Goal: Information Seeking & Learning: Learn about a topic

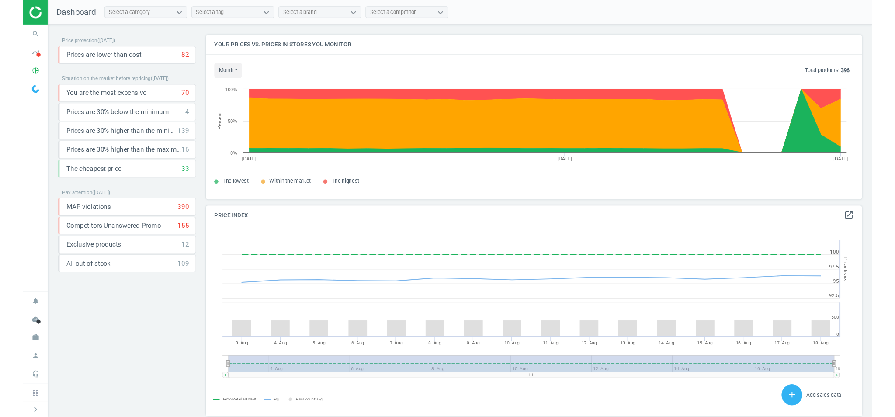
scroll to position [174, 692]
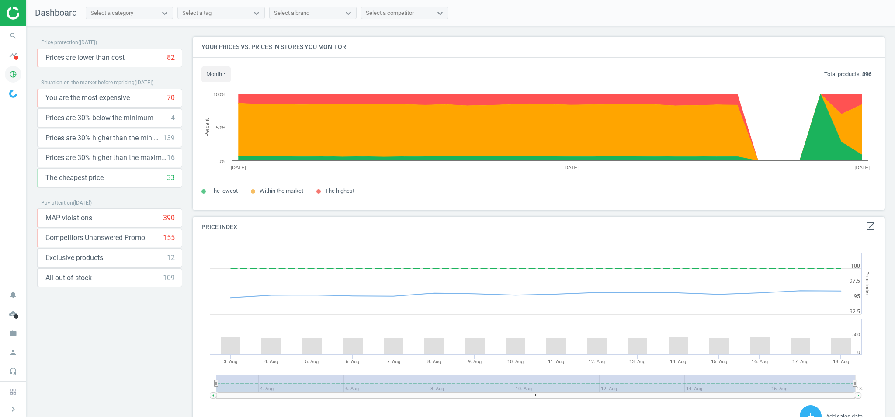
click at [13, 74] on icon "pie_chart_outlined" at bounding box center [13, 74] width 17 height 17
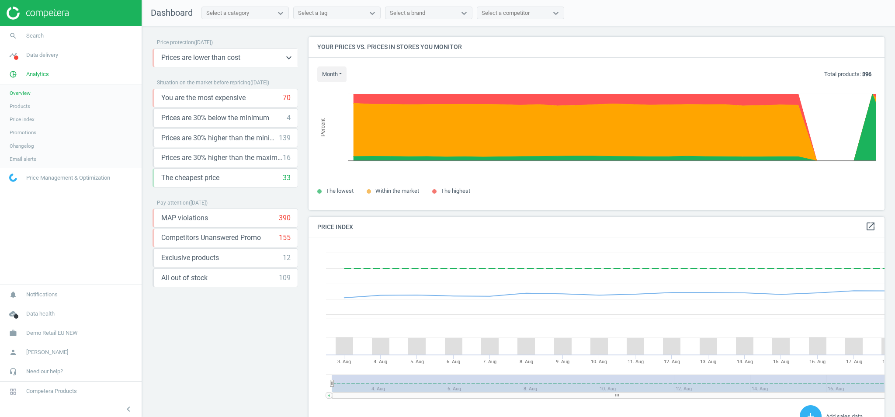
scroll to position [4, 4]
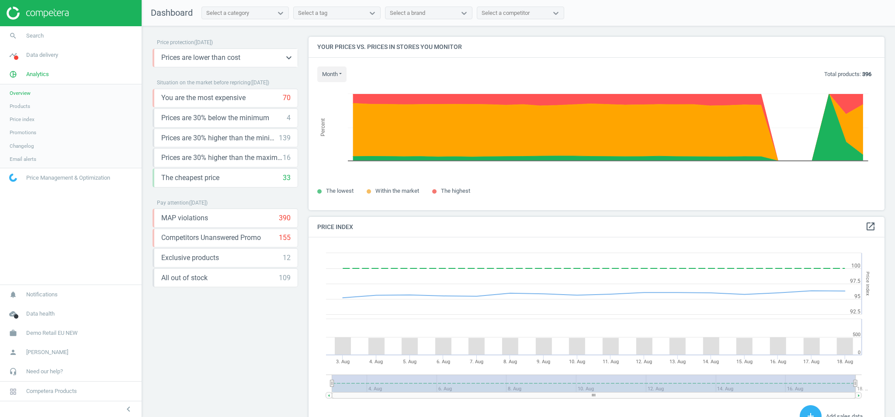
click at [184, 55] on span "Prices are lower than cost" at bounding box center [200, 58] width 79 height 10
click at [289, 59] on icon "keyboard_arrow_down" at bounding box center [289, 57] width 10 height 10
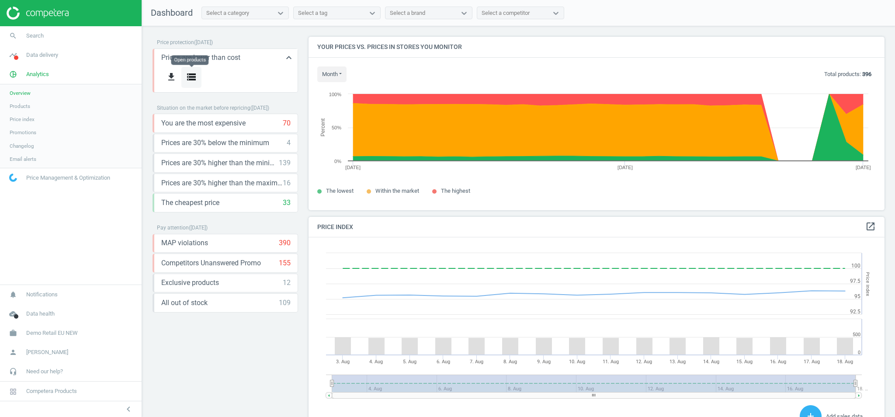
click at [189, 78] on icon "storage" at bounding box center [191, 77] width 10 height 10
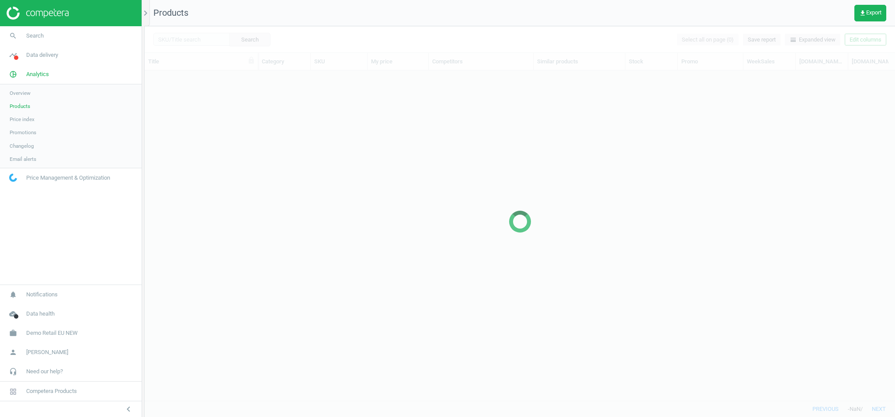
scroll to position [330, 750]
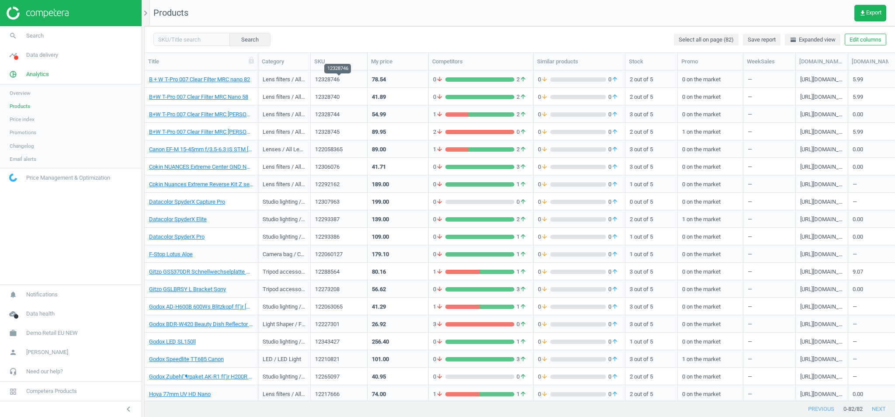
click at [358, 81] on div "12328746" at bounding box center [339, 80] width 48 height 8
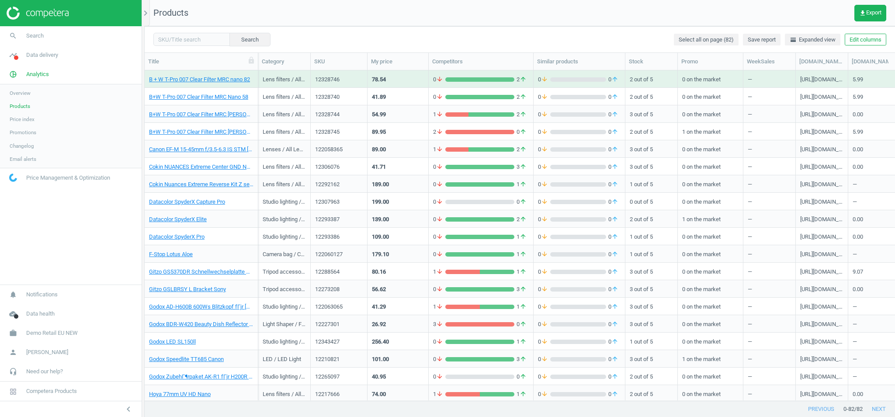
click at [358, 81] on div "12328746" at bounding box center [339, 80] width 48 height 8
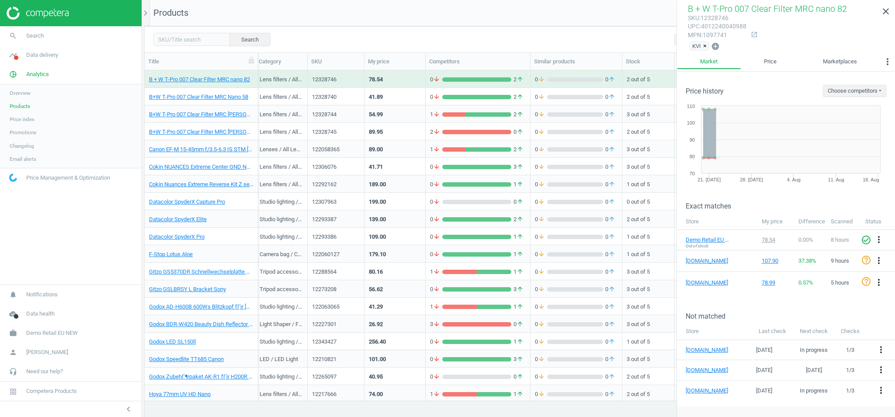
scroll to position [0, 3]
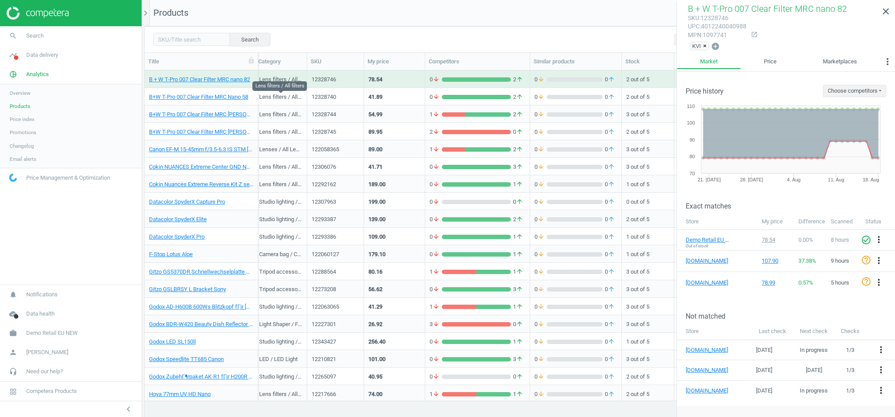
click at [283, 100] on div "Lens filters / All filters" at bounding box center [280, 98] width 43 height 11
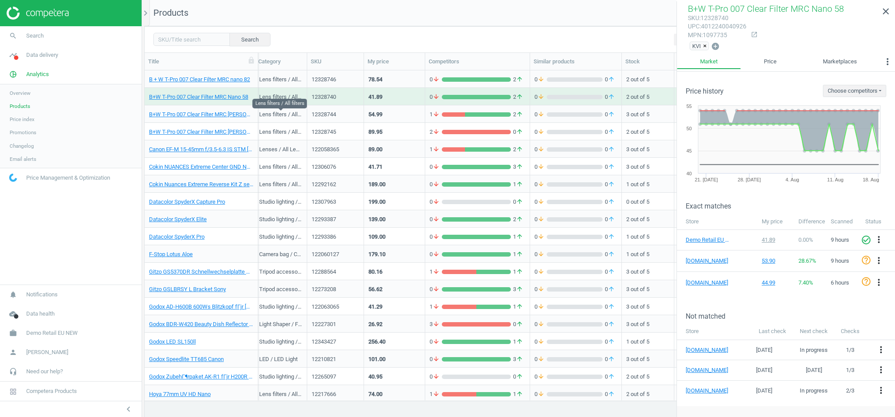
click at [281, 121] on div "Lens filters / All filters" at bounding box center [280, 116] width 43 height 11
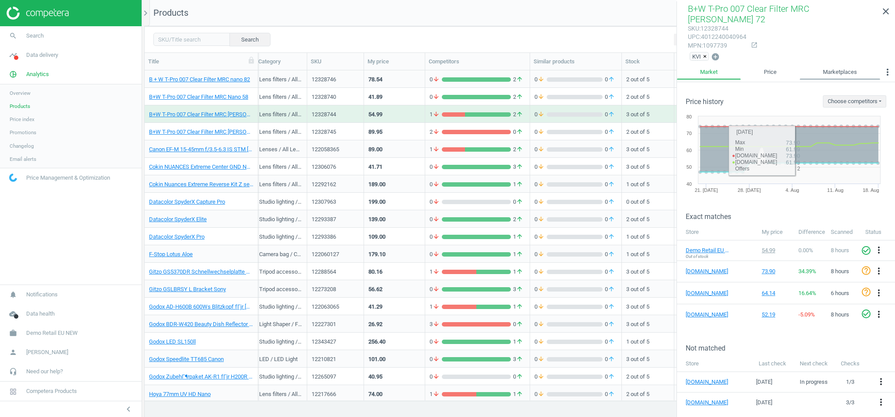
click at [846, 67] on link "Marketplaces" at bounding box center [840, 72] width 80 height 15
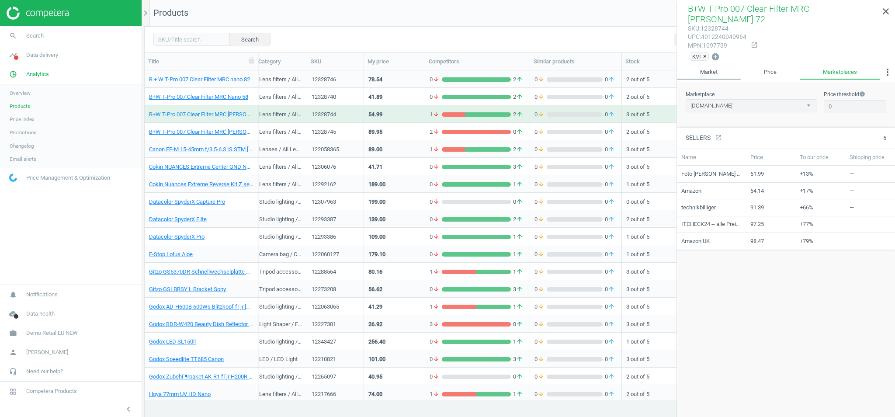
click at [717, 65] on link "Market" at bounding box center [709, 72] width 64 height 15
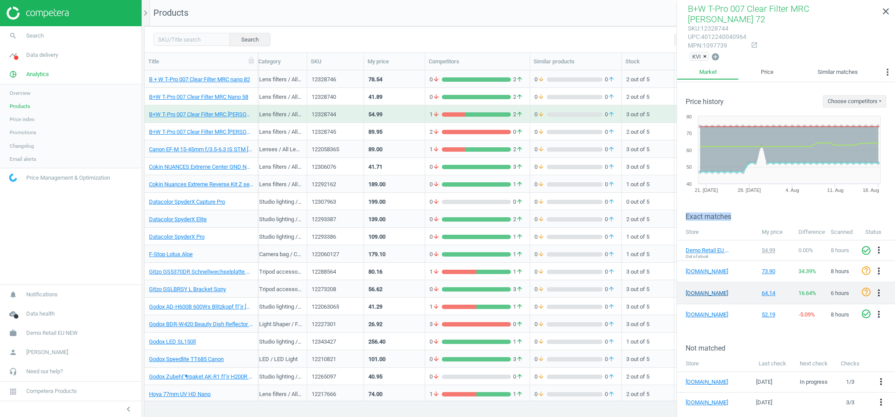
drag, startPoint x: 683, startPoint y: 206, endPoint x: 724, endPoint y: 281, distance: 84.7
click at [741, 205] on div "Exact matches" at bounding box center [786, 209] width 218 height 21
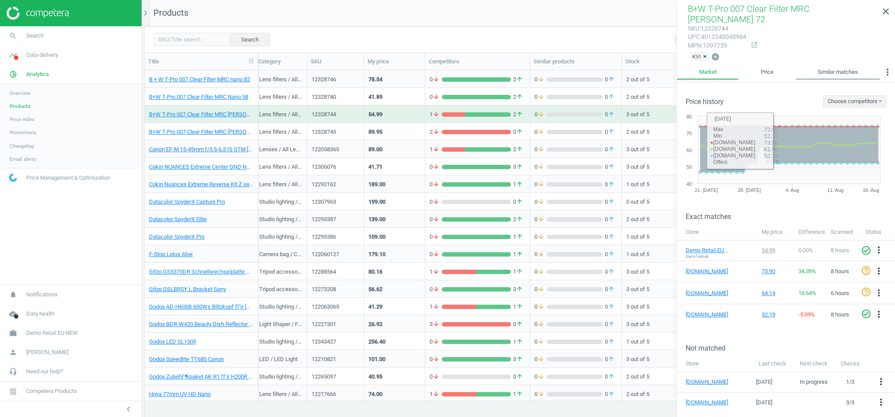
click at [819, 65] on link "Similar matches" at bounding box center [838, 72] width 84 height 15
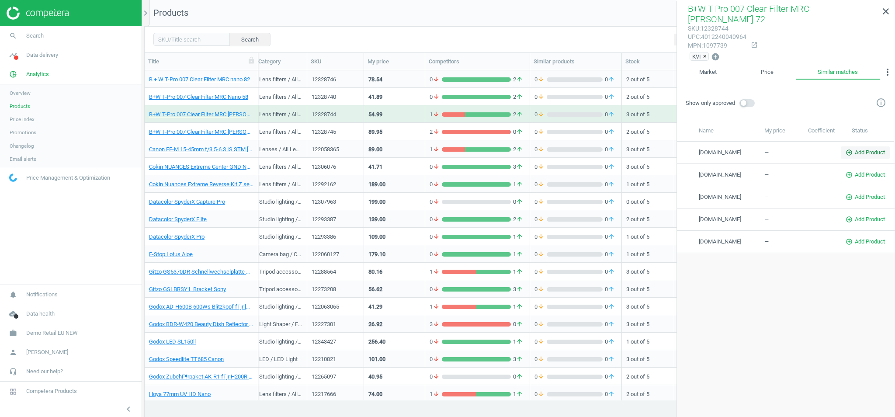
click at [855, 149] on span "add_circle_outline Add Product" at bounding box center [865, 153] width 39 height 8
click at [825, 146] on button "Cancel" at bounding box center [831, 152] width 27 height 12
click at [712, 65] on link "Market" at bounding box center [708, 72] width 62 height 15
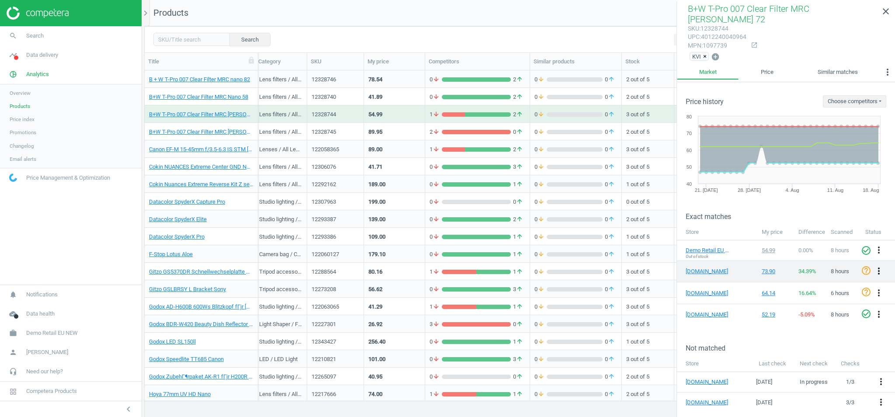
click at [879, 266] on icon "more_vert" at bounding box center [879, 271] width 10 height 10
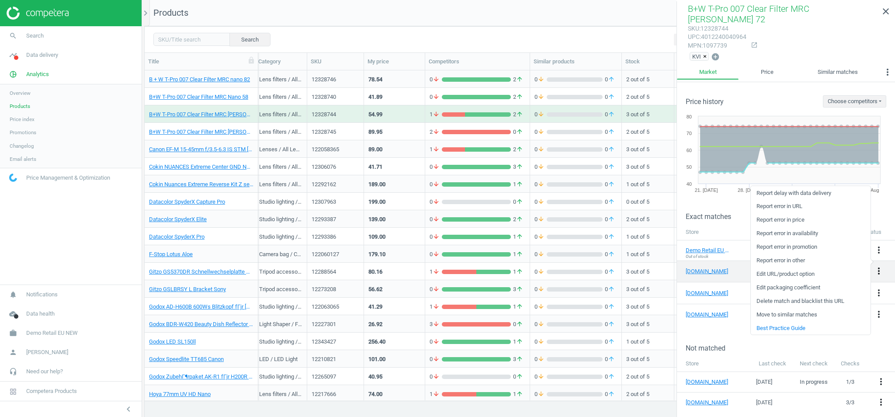
click at [879, 266] on icon "more_vert" at bounding box center [879, 271] width 10 height 10
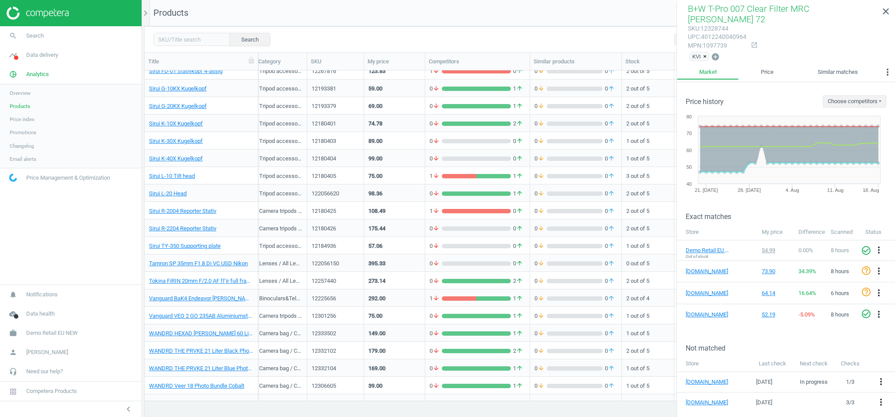
scroll to position [1103, 0]
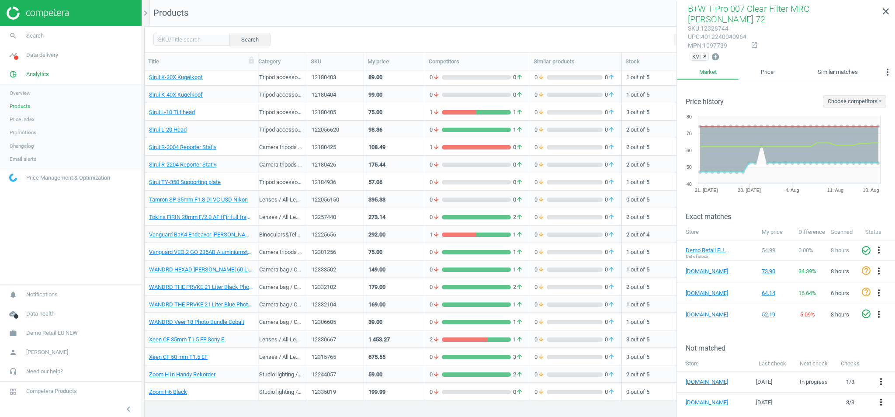
click at [407, 217] on div "273.14" at bounding box center [394, 216] width 52 height 15
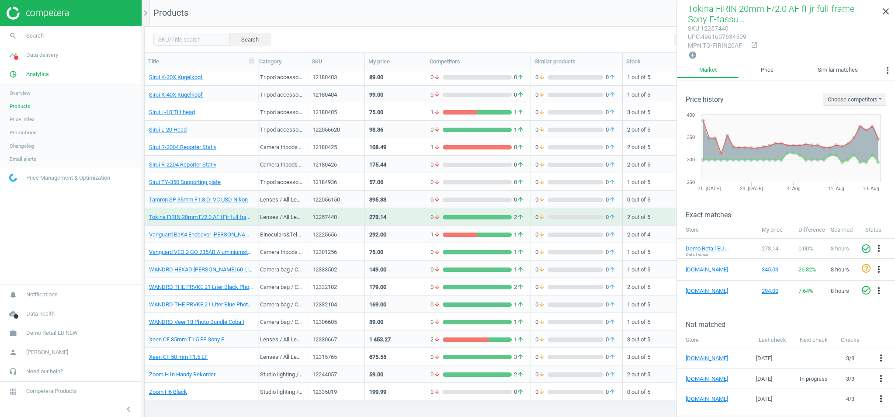
scroll to position [0, 0]
click at [887, 65] on icon "more_vert" at bounding box center [887, 70] width 10 height 10
click at [856, 99] on button "Coefficients" at bounding box center [867, 99] width 56 height 10
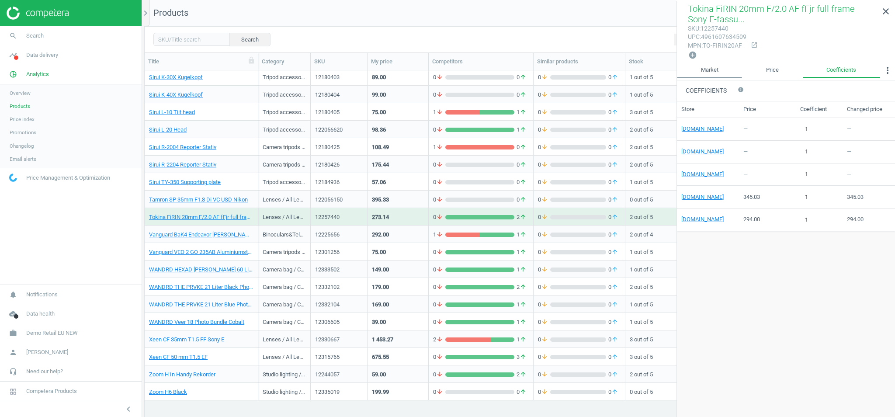
click at [702, 64] on link "Market" at bounding box center [709, 70] width 65 height 15
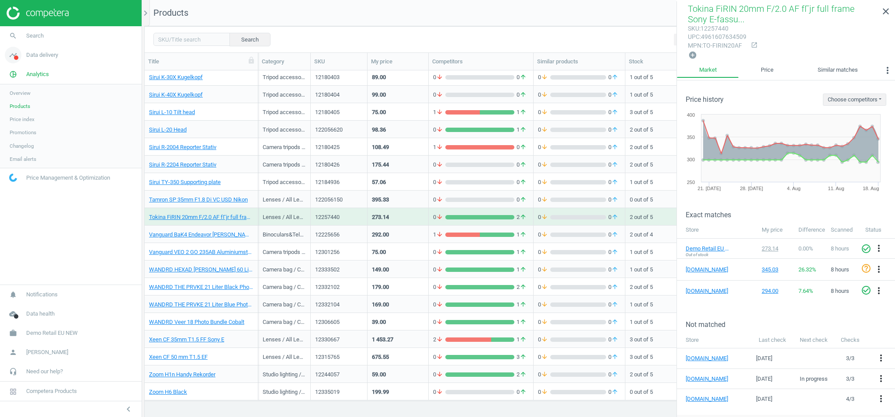
click at [10, 59] on icon "timeline" at bounding box center [13, 55] width 17 height 17
click at [23, 98] on span "Matches" at bounding box center [19, 100] width 19 height 7
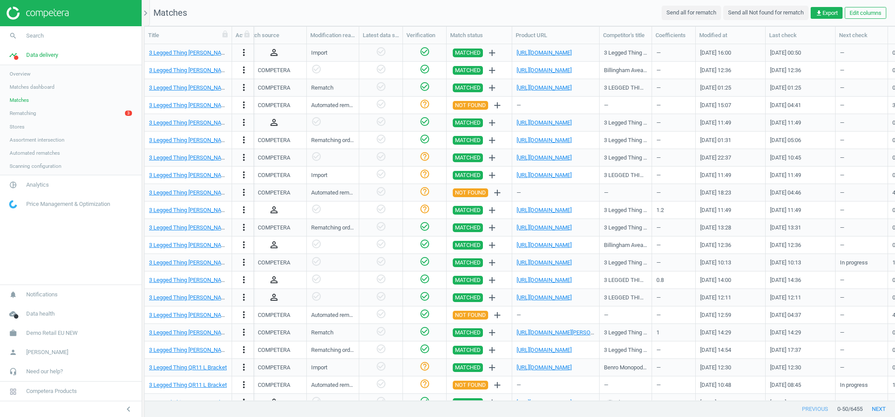
scroll to position [0, 871]
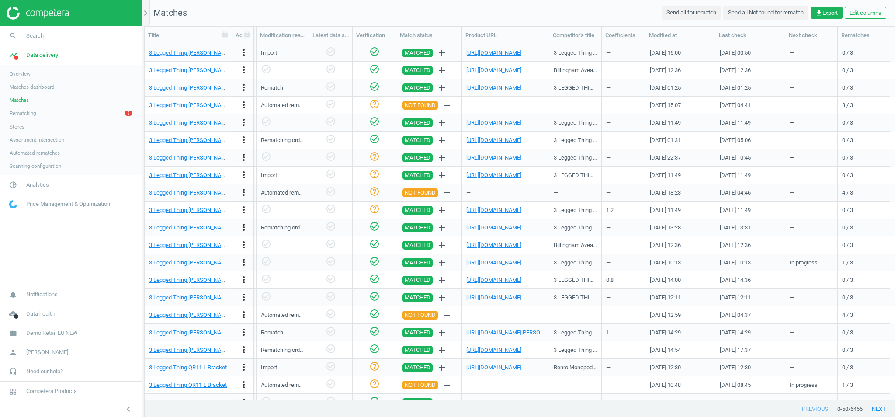
click at [617, 79] on div "—" at bounding box center [624, 70] width 44 height 17
click at [30, 178] on link "pie_chart_outlined Analytics" at bounding box center [71, 184] width 142 height 19
click at [32, 107] on link "Products" at bounding box center [71, 106] width 142 height 13
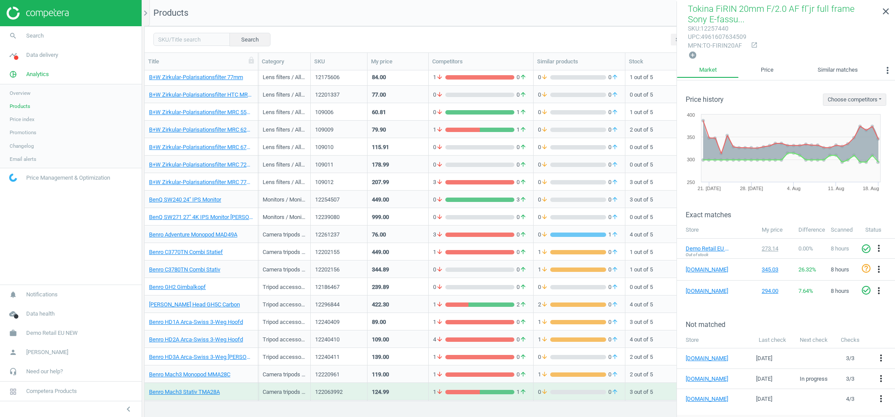
scroll to position [330, 750]
click at [888, 68] on icon "more_vert" at bounding box center [887, 70] width 10 height 10
click at [867, 97] on button "Coefficients" at bounding box center [867, 99] width 56 height 10
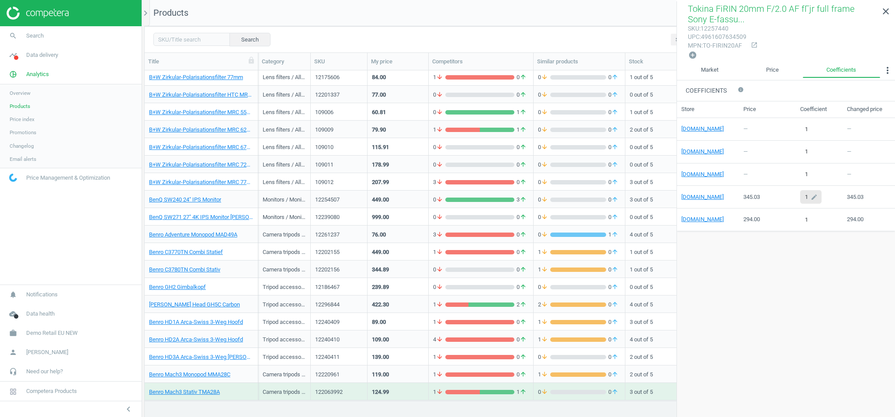
click at [811, 195] on icon "edit" at bounding box center [814, 197] width 14 height 13
click at [811, 174] on icon "edit" at bounding box center [814, 174] width 14 height 13
click at [811, 153] on icon "edit" at bounding box center [814, 152] width 14 height 13
click at [811, 134] on icon "edit" at bounding box center [814, 129] width 14 height 13
click at [716, 67] on link "Market" at bounding box center [709, 70] width 65 height 15
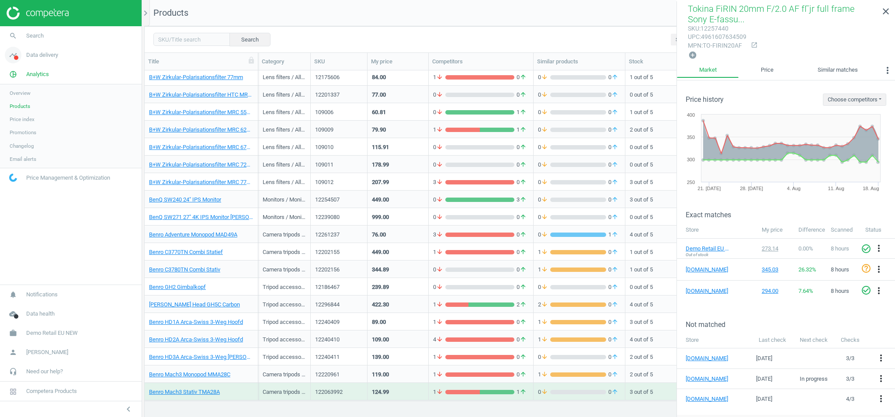
click at [26, 60] on span "timeline" at bounding box center [13, 54] width 26 height 19
click at [22, 127] on span "Stores" at bounding box center [17, 126] width 15 height 7
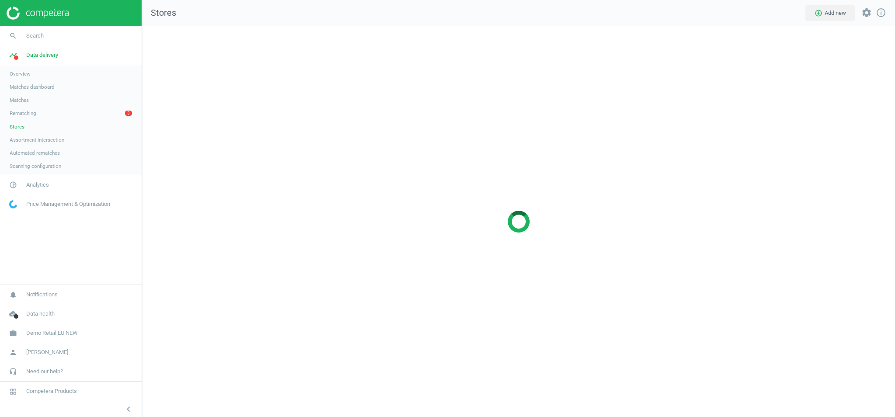
scroll to position [391, 753]
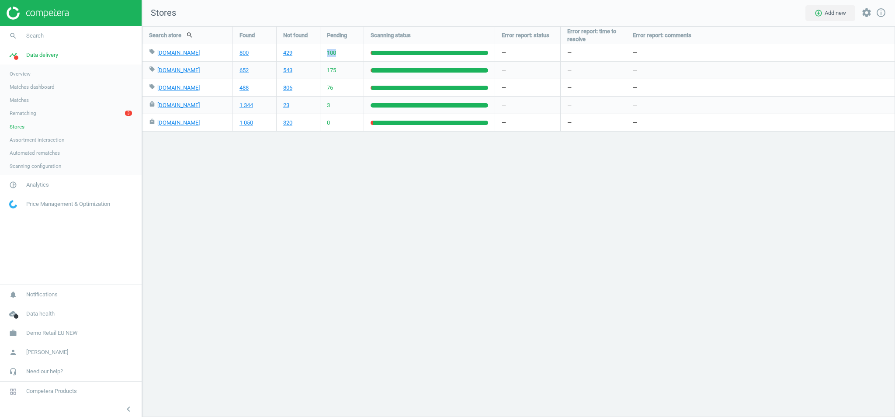
drag, startPoint x: 339, startPoint y: 52, endPoint x: 324, endPoint y: 52, distance: 14.4
click at [324, 52] on div "100" at bounding box center [341, 52] width 43 height 17
click at [330, 52] on span "100" at bounding box center [331, 53] width 9 height 8
click at [328, 66] on span "175" at bounding box center [331, 70] width 9 height 8
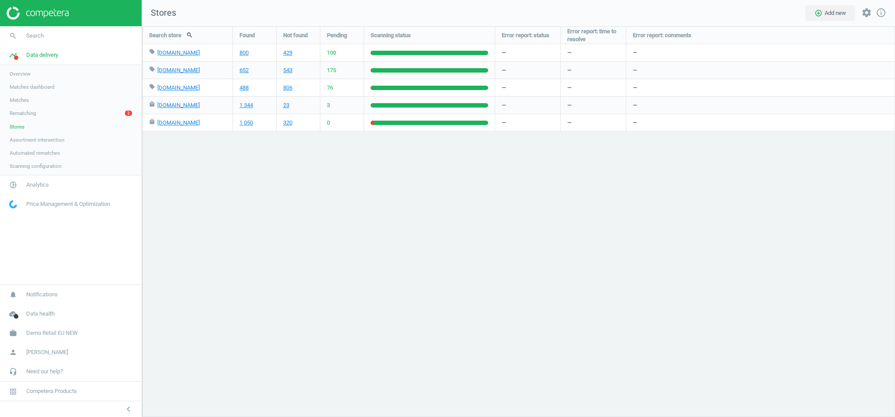
drag, startPoint x: 329, startPoint y: 73, endPoint x: 329, endPoint y: 57, distance: 15.7
click at [329, 70] on span "175" at bounding box center [331, 70] width 9 height 8
drag, startPoint x: 329, startPoint y: 53, endPoint x: 331, endPoint y: 75, distance: 22.0
click at [329, 53] on span "100" at bounding box center [331, 53] width 9 height 8
click at [29, 184] on span "Analytics" at bounding box center [37, 185] width 23 height 8
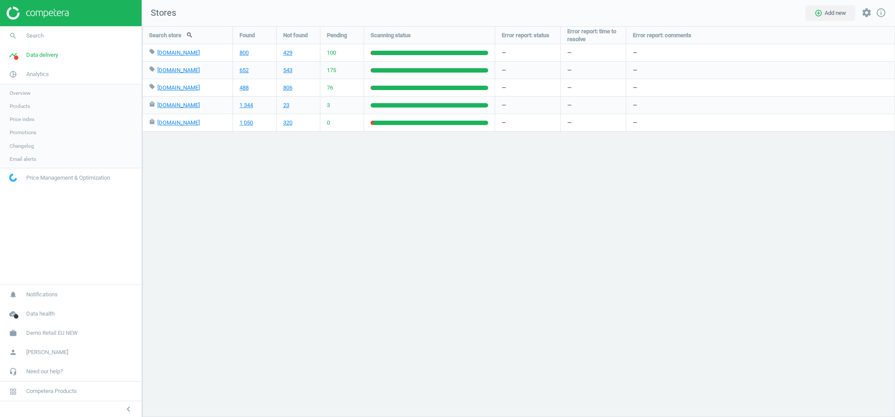
click at [19, 100] on link "Products" at bounding box center [71, 106] width 142 height 13
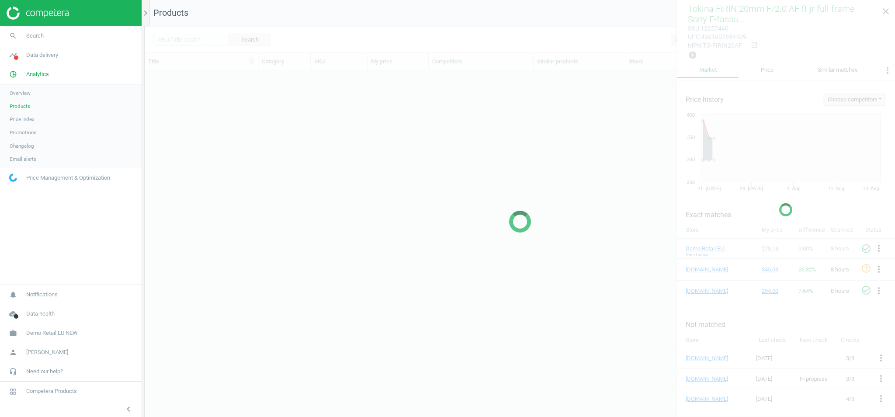
click at [16, 105] on span "Products" at bounding box center [20, 106] width 21 height 7
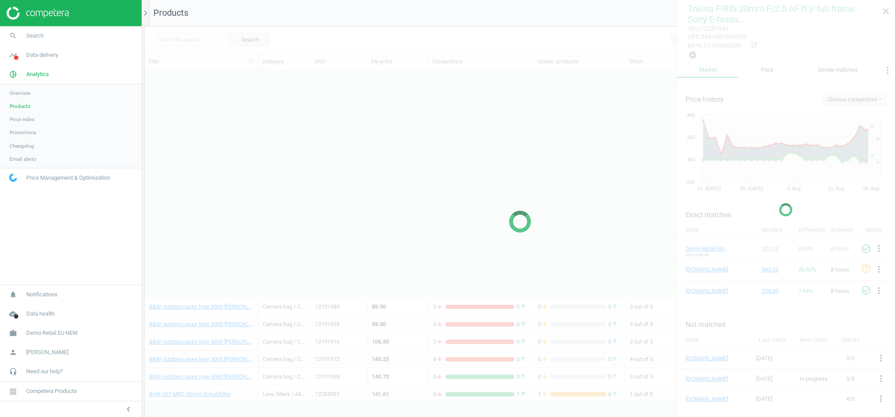
scroll to position [929, 0]
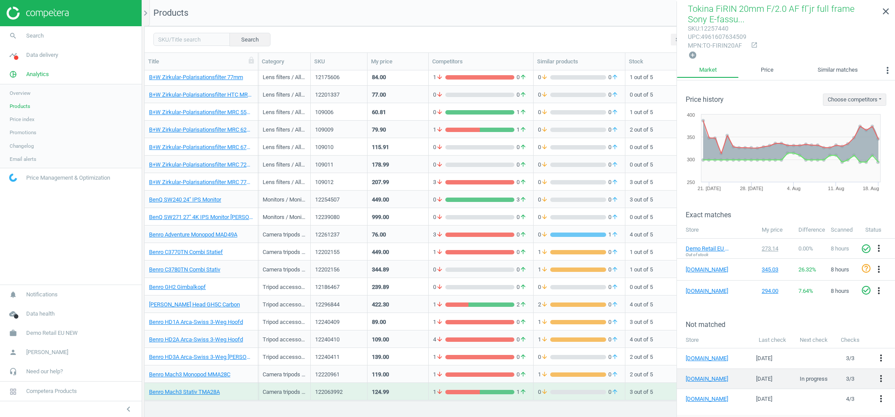
click at [804, 377] on td "In progress" at bounding box center [814, 378] width 42 height 21
click at [409, 272] on div "344.89" at bounding box center [398, 268] width 52 height 15
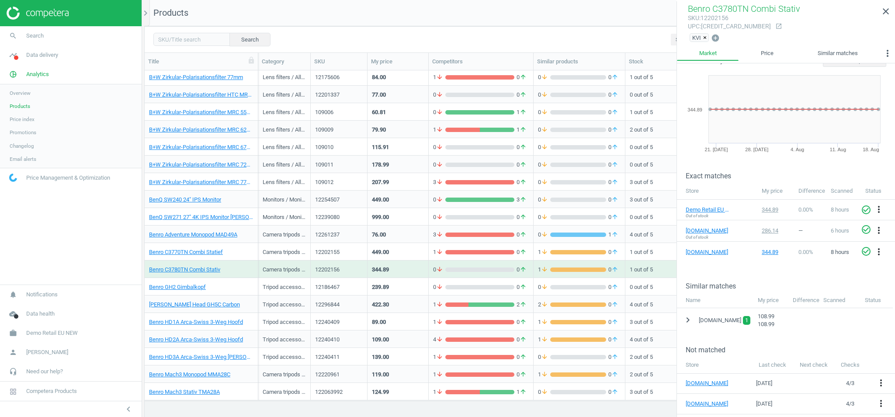
scroll to position [0, 0]
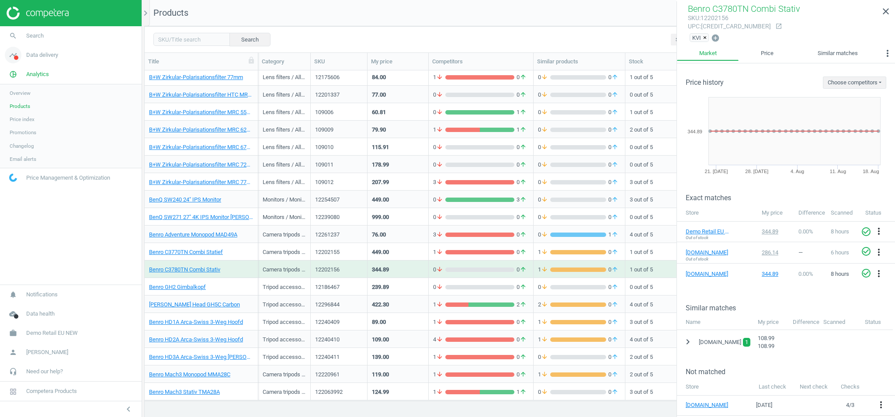
click at [15, 55] on icon "timeline" at bounding box center [13, 55] width 17 height 17
click at [46, 128] on link "Stores" at bounding box center [71, 126] width 142 height 13
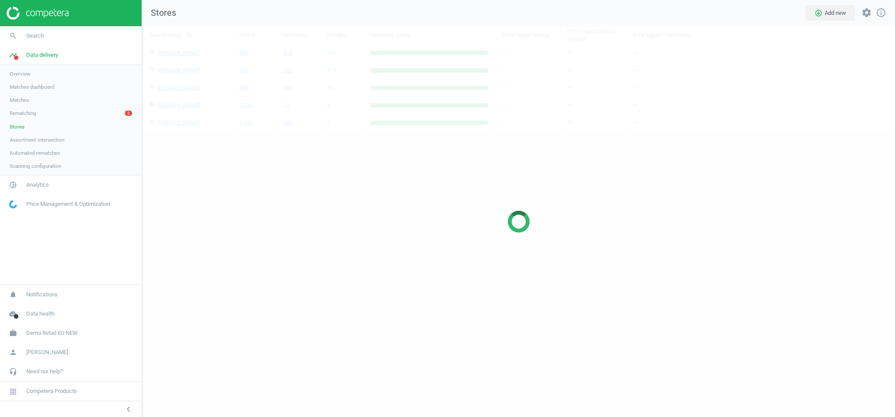
scroll to position [391, 753]
